Goal: Navigation & Orientation: Find specific page/section

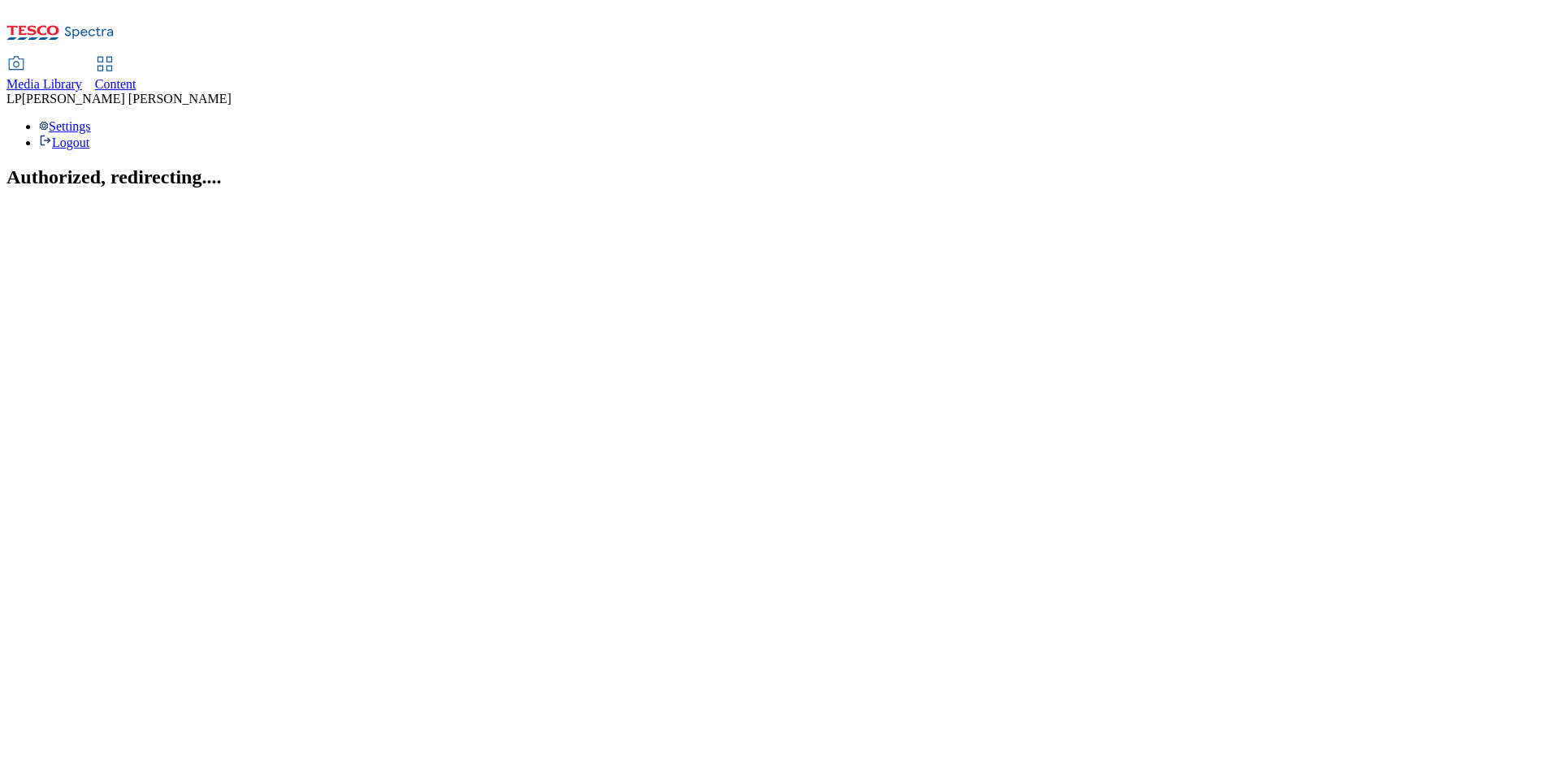
click at [115, 54] on icon at bounding box center [104, 64] width 20 height 20
click at [82, 77] on span "Media Library" at bounding box center [44, 84] width 75 height 14
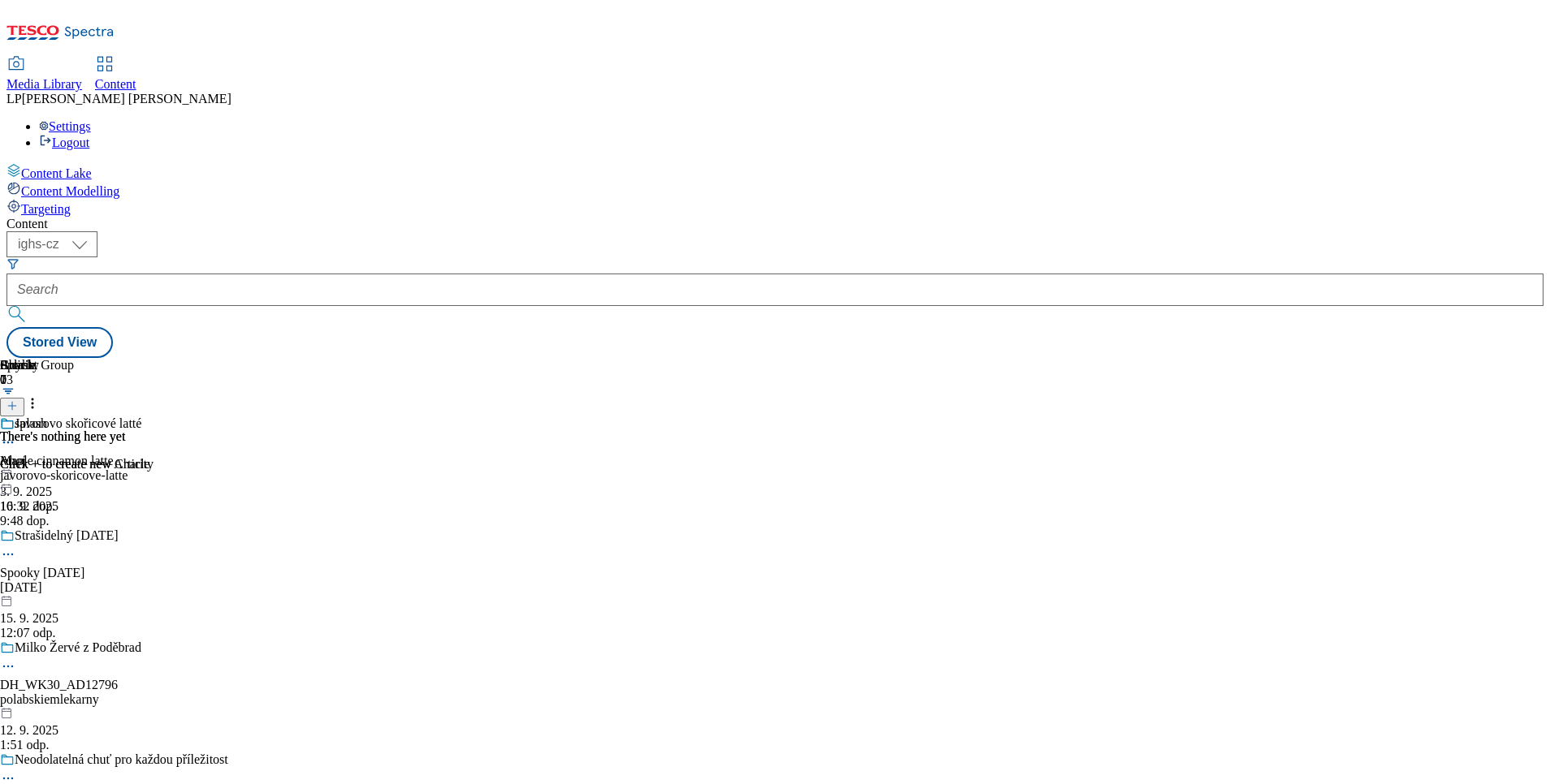
click at [82, 77] on div "Media Library" at bounding box center [44, 85] width 75 height 15
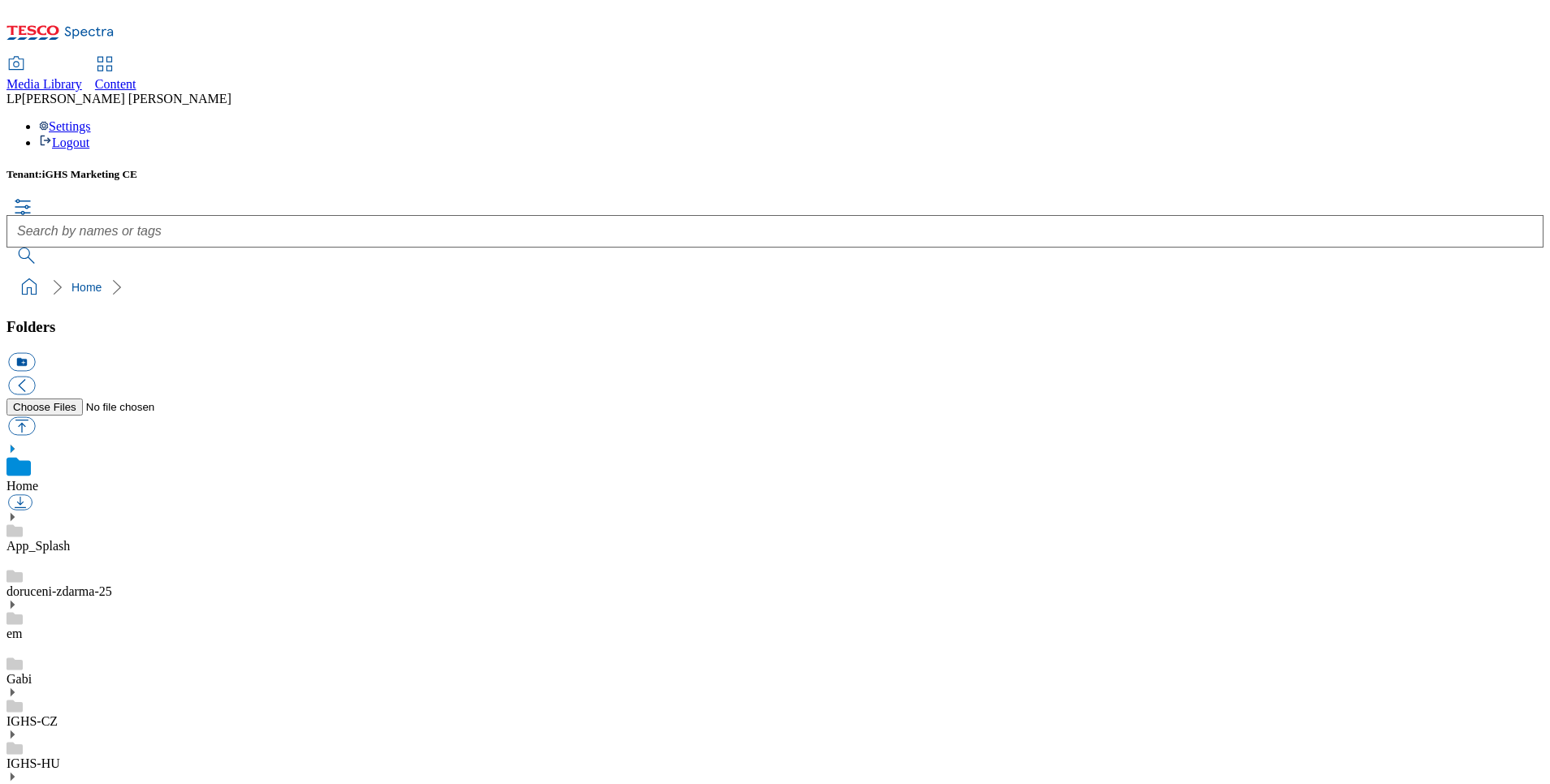
click at [15, 445] on use at bounding box center [12, 449] width 4 height 8
